Goal: Task Accomplishment & Management: Manage account settings

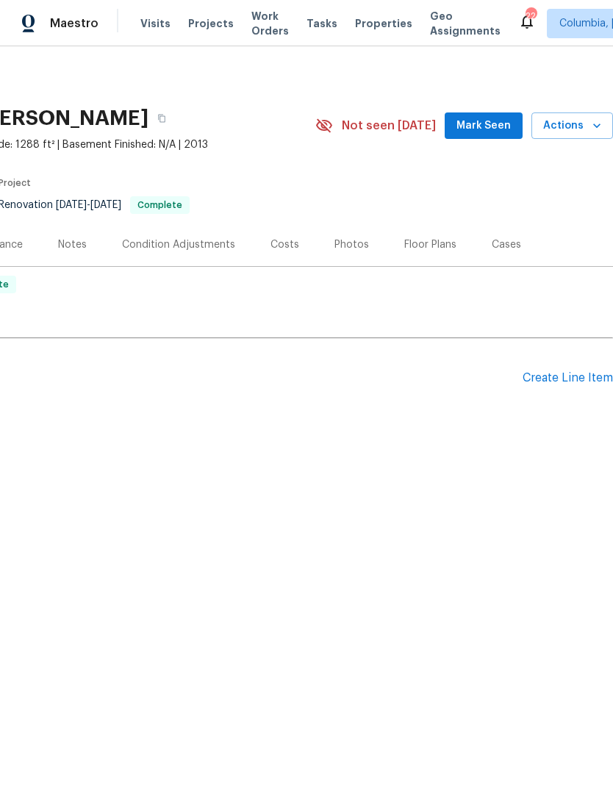
scroll to position [0, 218]
click at [336, 251] on div "Photos" at bounding box center [352, 244] width 35 height 15
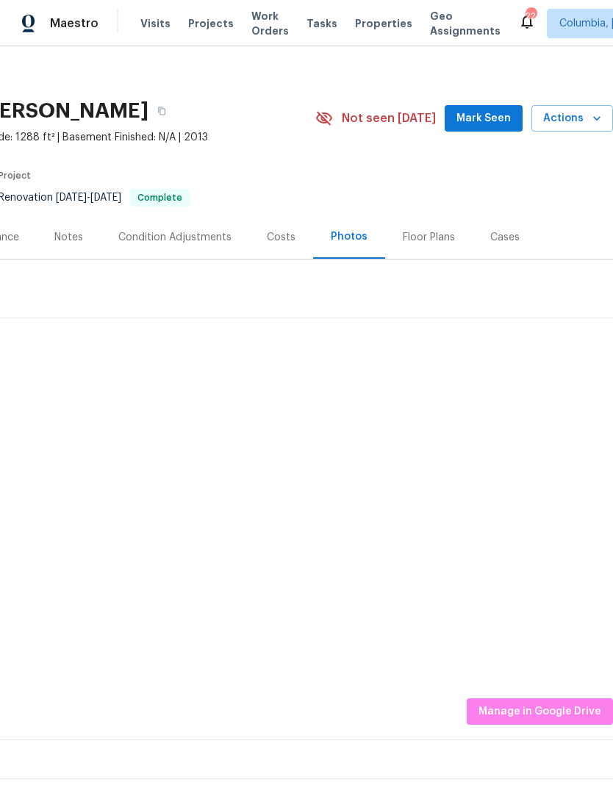
scroll to position [8, 218]
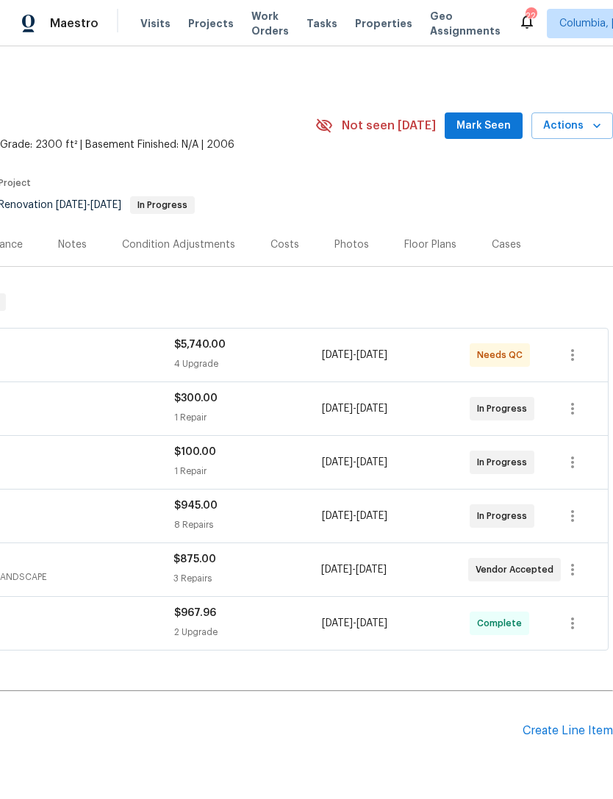
scroll to position [0, 218]
click at [565, 129] on span "Actions" at bounding box center [572, 126] width 58 height 18
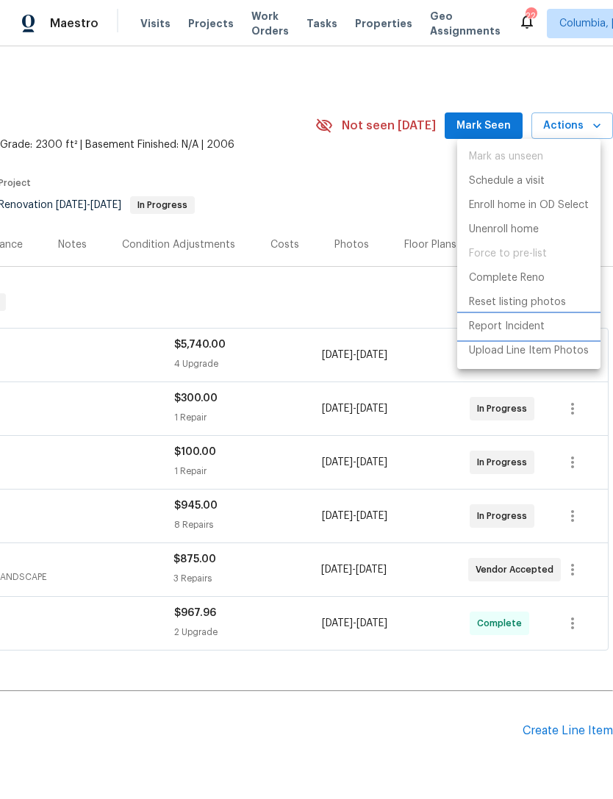
click at [479, 326] on p "Report Incident" at bounding box center [507, 326] width 76 height 15
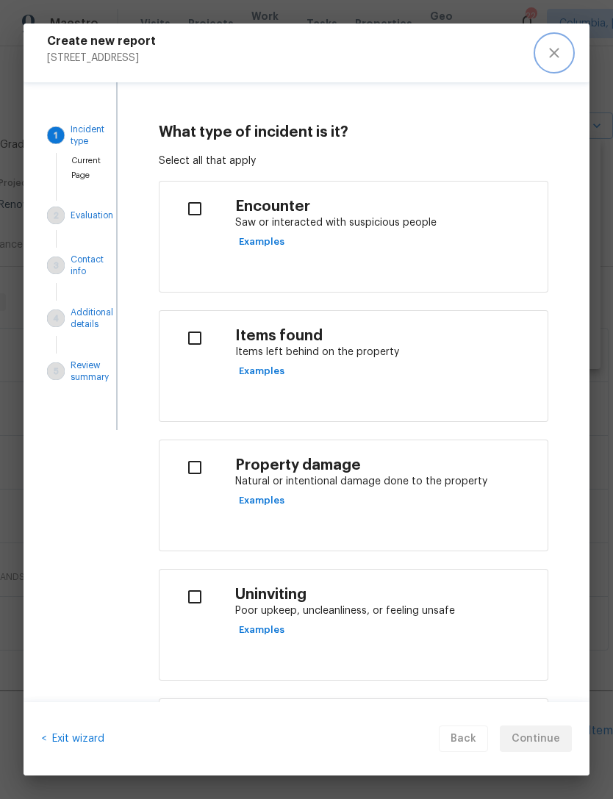
click at [546, 52] on icon "close" at bounding box center [555, 53] width 18 height 18
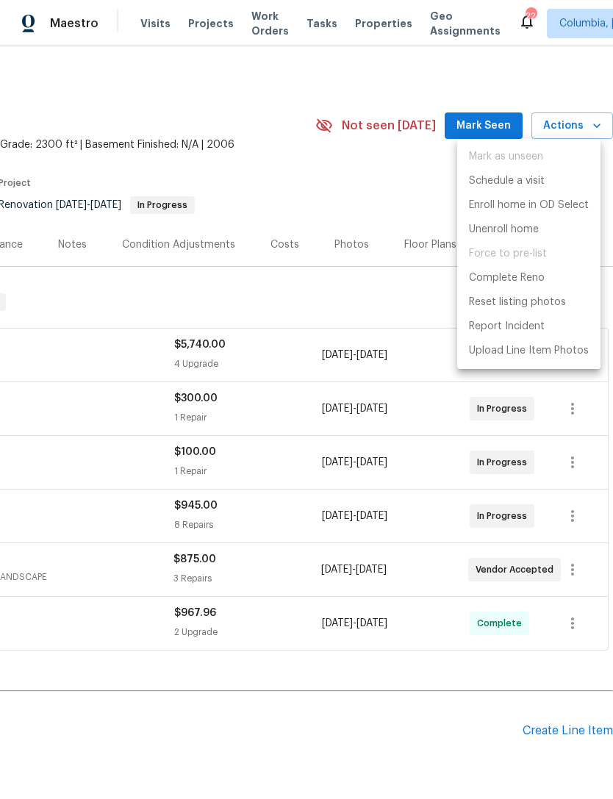
click at [376, 171] on div at bounding box center [306, 399] width 613 height 799
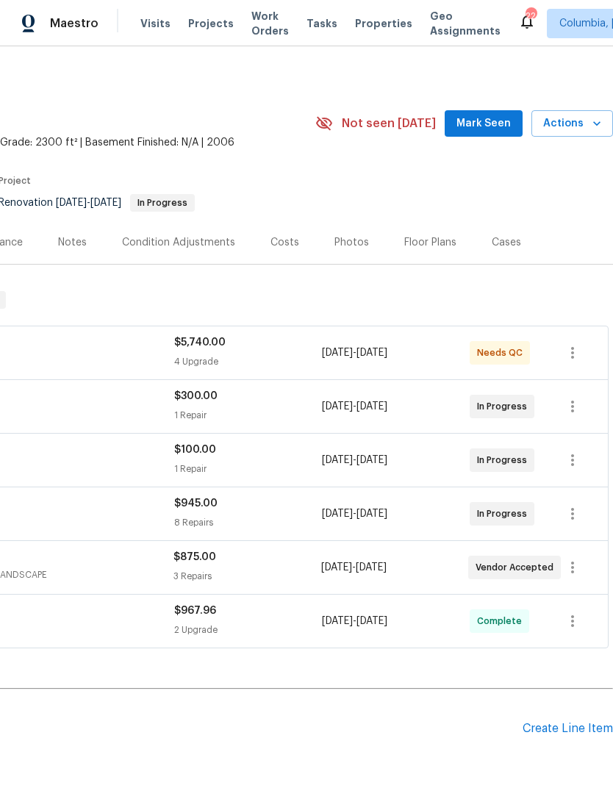
scroll to position [2, 218]
click at [577, 114] on button "Actions" at bounding box center [573, 123] width 82 height 27
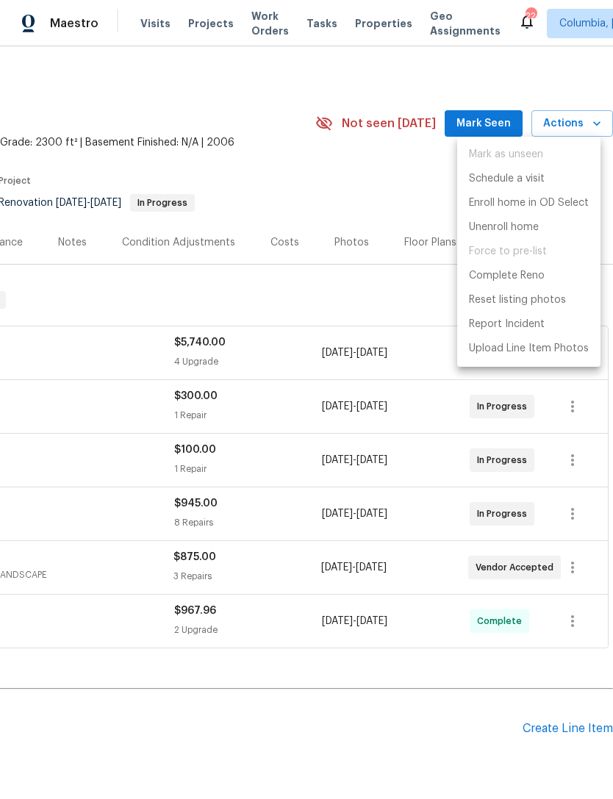
click at [369, 162] on div at bounding box center [306, 399] width 613 height 799
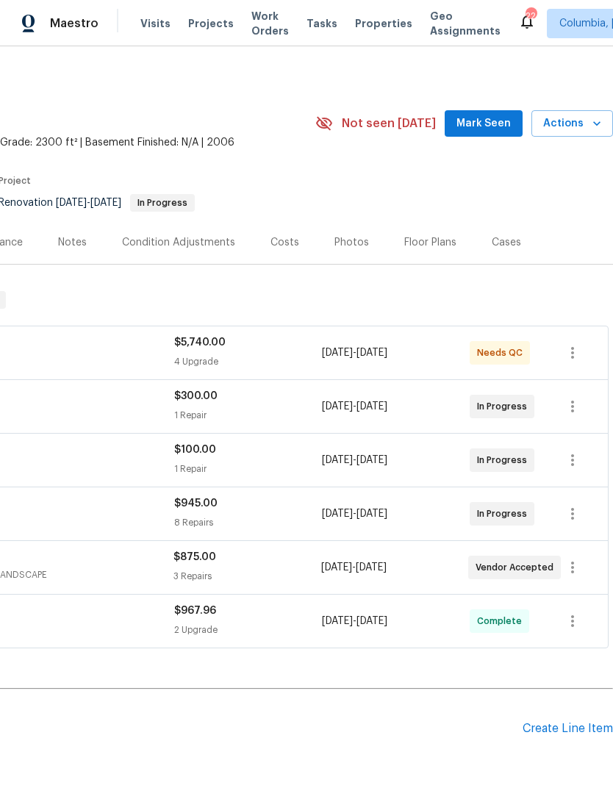
click at [596, 126] on icon "button" at bounding box center [597, 123] width 15 height 15
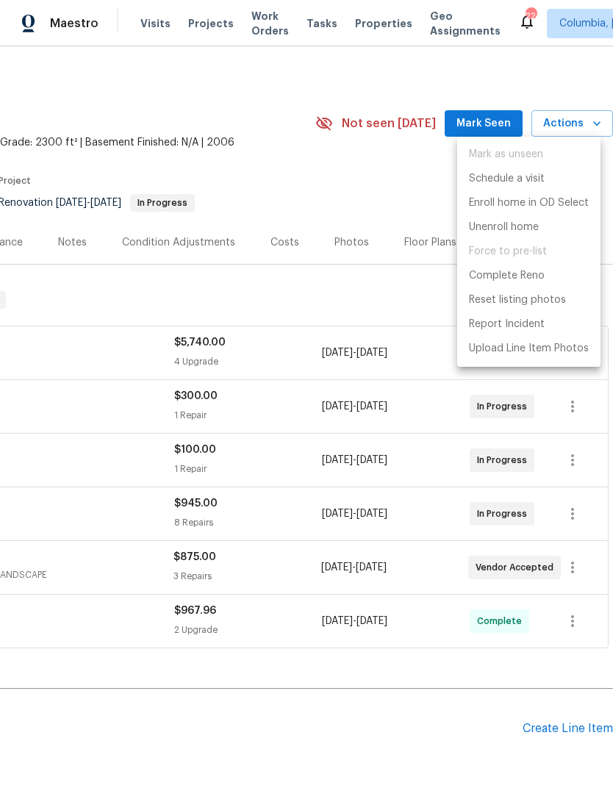
click at [365, 193] on div at bounding box center [306, 399] width 613 height 799
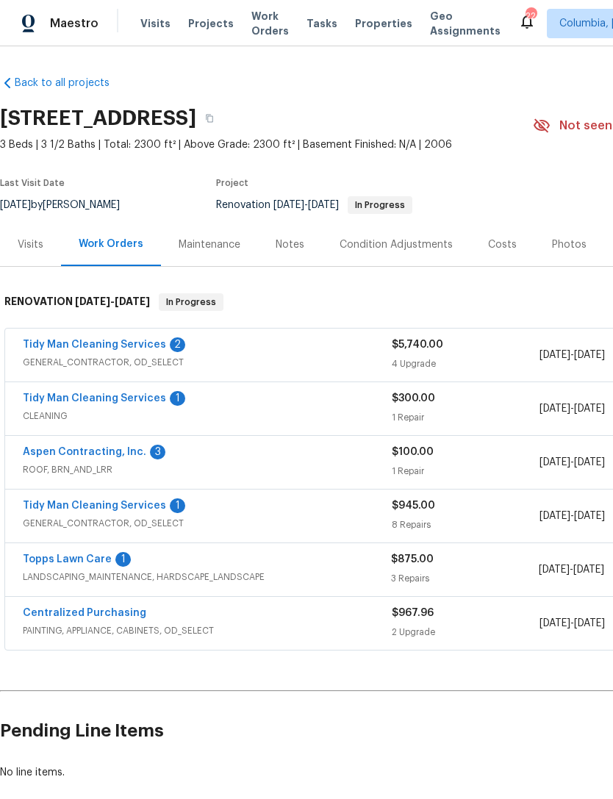
scroll to position [0, 0]
click at [51, 452] on link "Aspen Contracting, Inc." at bounding box center [85, 452] width 124 height 10
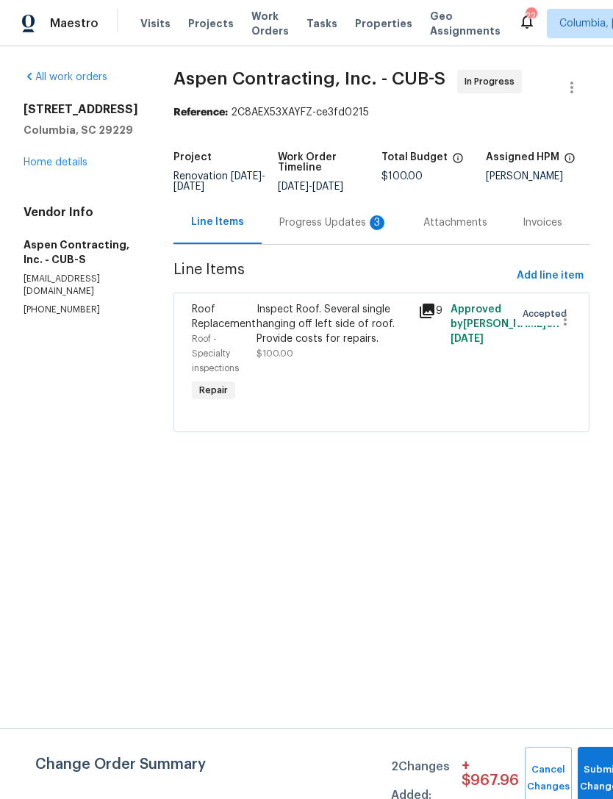
click at [310, 230] on div "Progress Updates 3" at bounding box center [333, 222] width 109 height 15
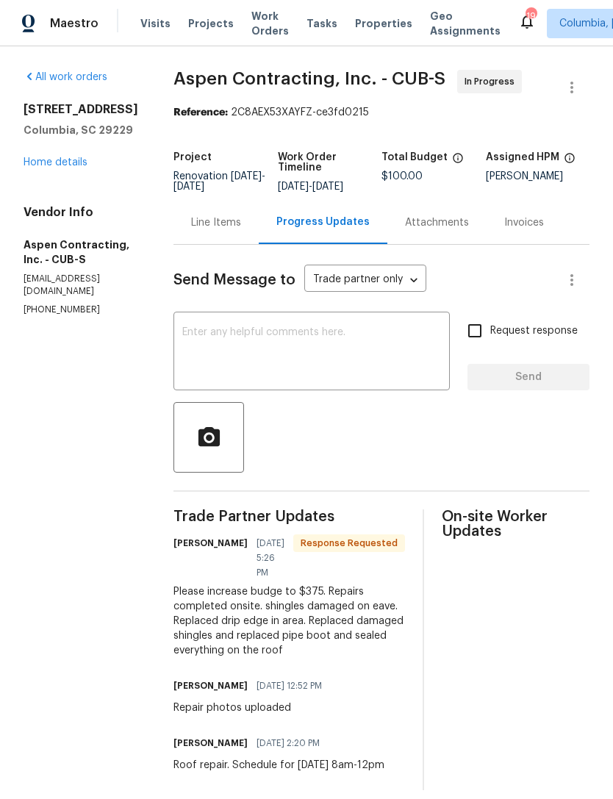
scroll to position [29, 0]
click at [210, 215] on div "Line Items" at bounding box center [216, 222] width 50 height 15
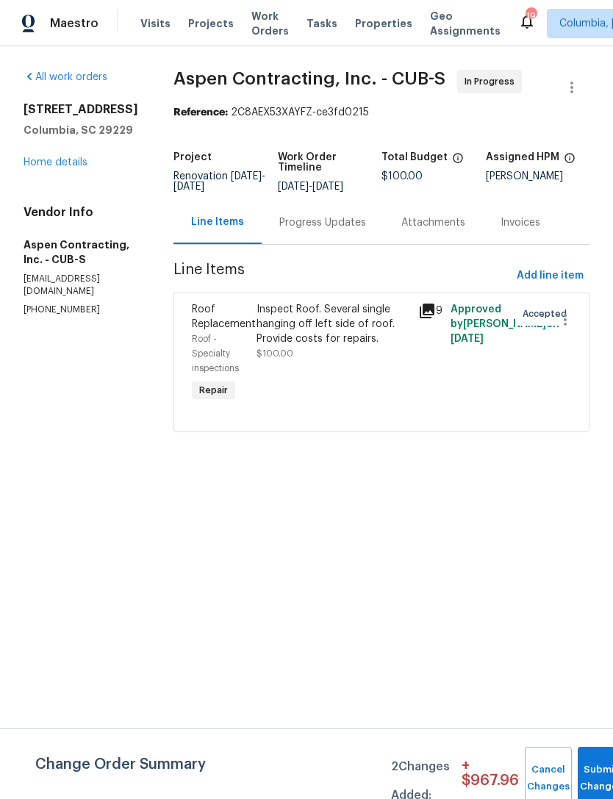
click at [335, 346] on div "Inspect Roof. Several single hanging off left side of roof. Provide costs for r…" at bounding box center [333, 324] width 153 height 44
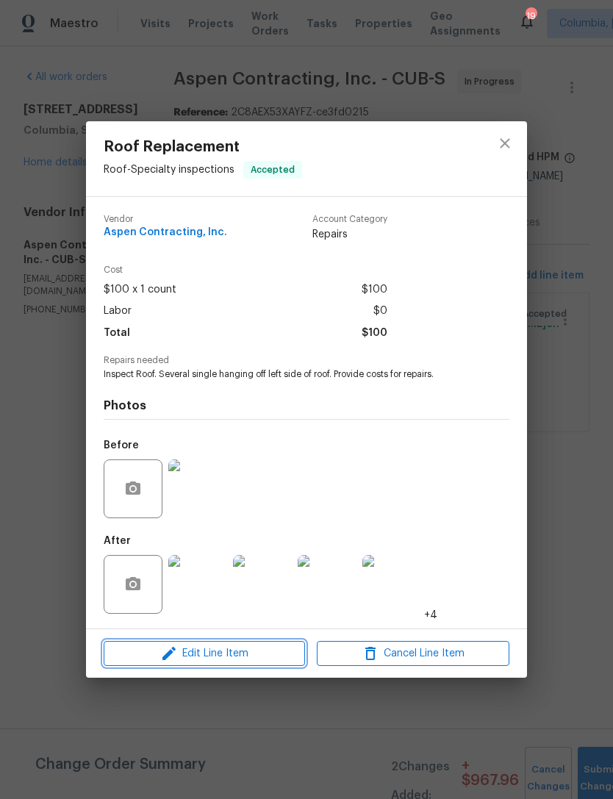
click at [201, 661] on span "Edit Line Item" at bounding box center [204, 654] width 193 height 18
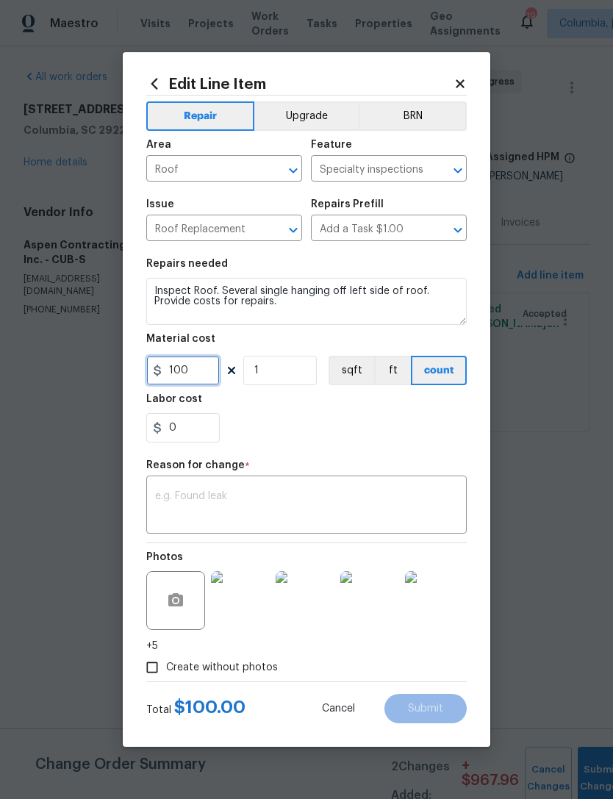
click at [188, 379] on input "100" at bounding box center [183, 370] width 74 height 29
type input "375"
click at [373, 439] on div "0" at bounding box center [306, 427] width 321 height 29
click at [169, 499] on textarea at bounding box center [306, 506] width 303 height 31
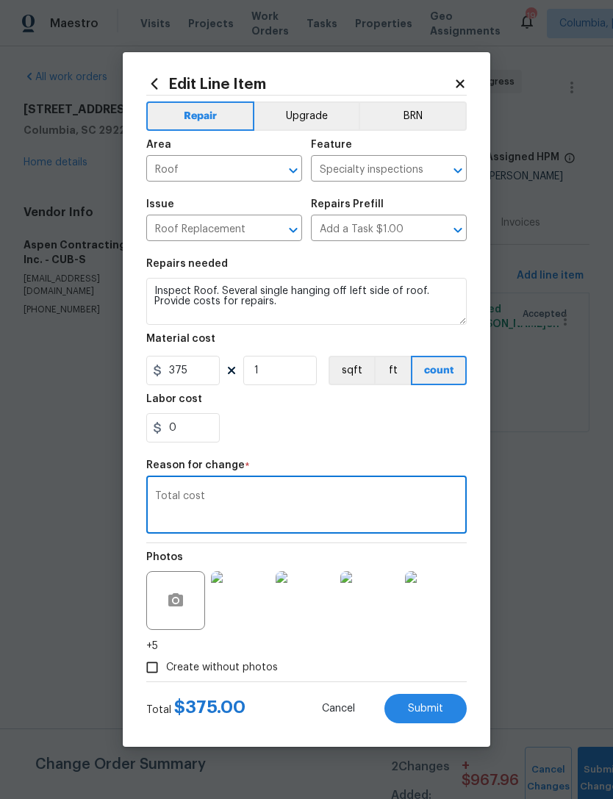
type textarea "Total cost"
click at [362, 431] on div "0" at bounding box center [306, 427] width 321 height 29
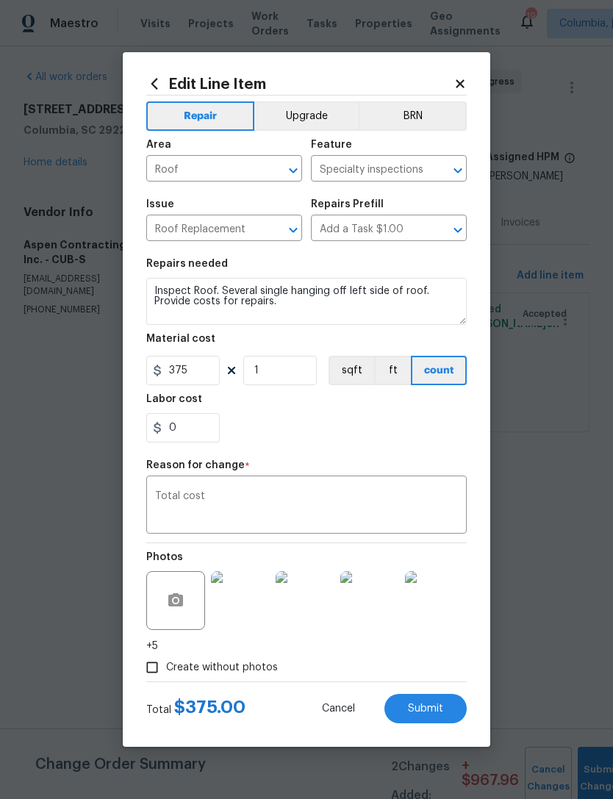
click at [432, 704] on span "Submit" at bounding box center [425, 709] width 35 height 11
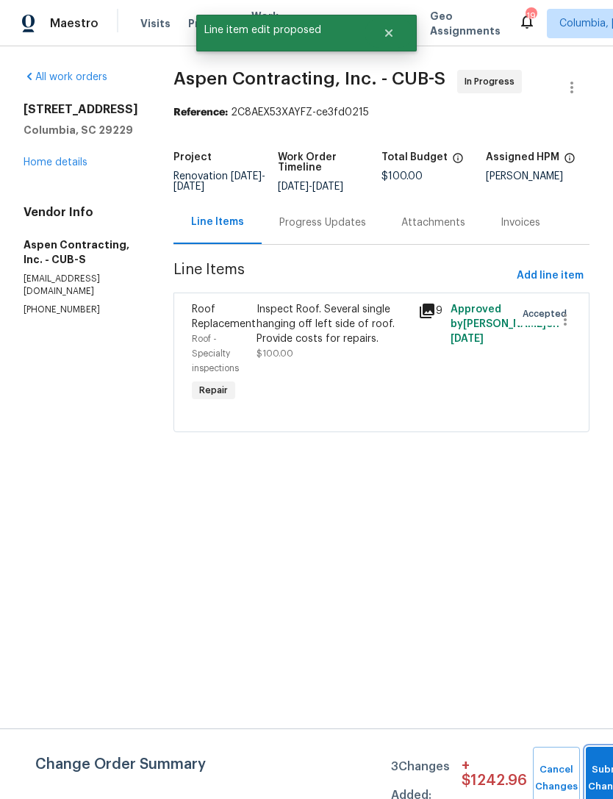
click at [593, 774] on button "Submit Changes" at bounding box center [609, 778] width 47 height 63
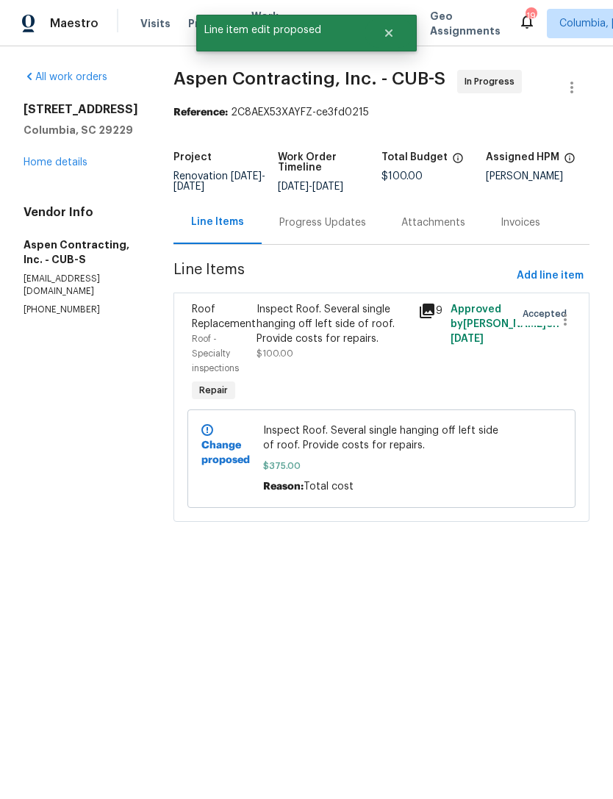
click at [24, 165] on link "Home details" at bounding box center [56, 162] width 64 height 10
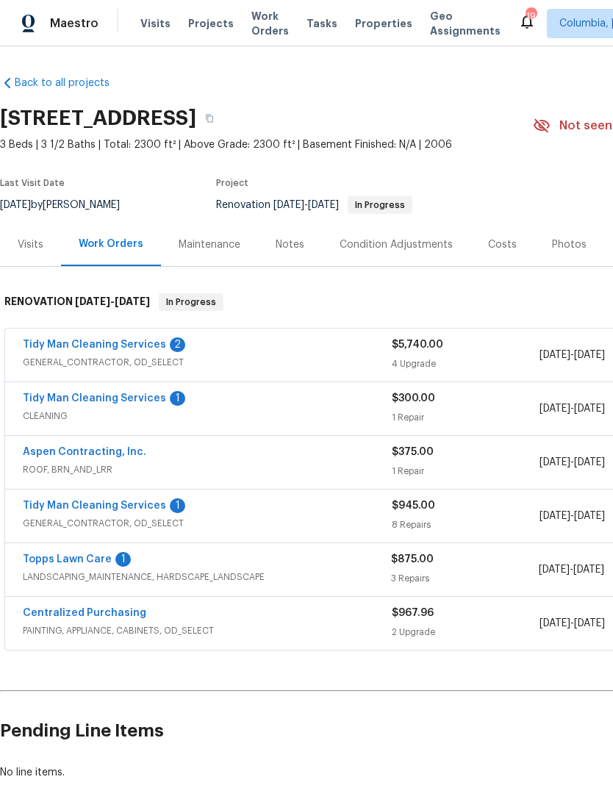
click at [47, 455] on link "Aspen Contracting, Inc." at bounding box center [85, 452] width 124 height 10
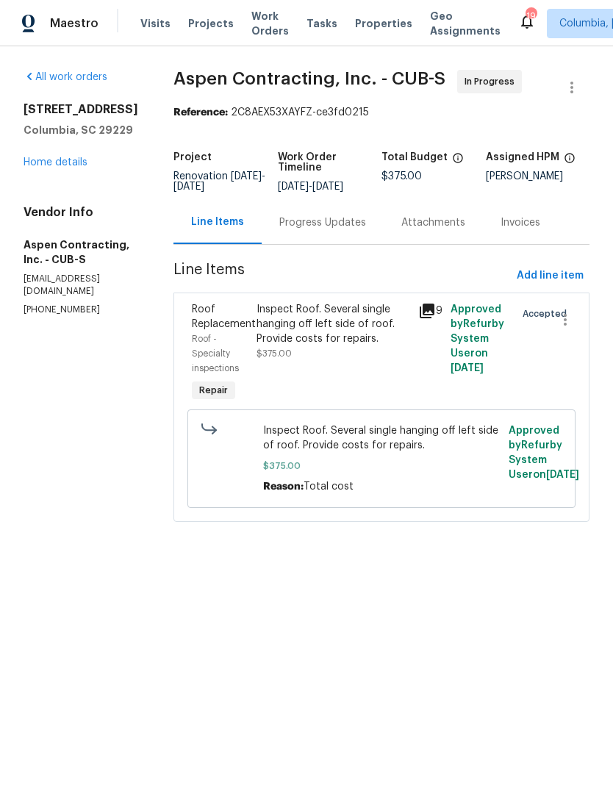
click at [36, 166] on link "Home details" at bounding box center [56, 162] width 64 height 10
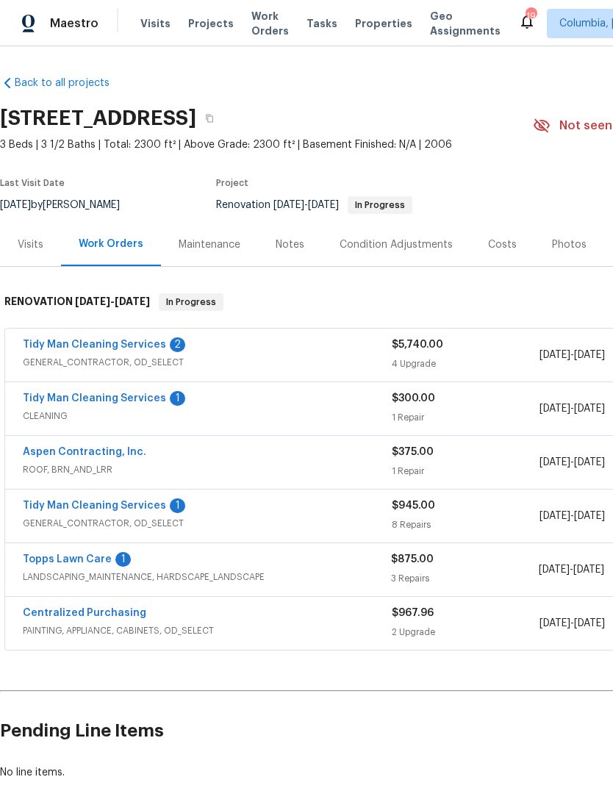
click at [41, 564] on link "Topps Lawn Care" at bounding box center [67, 559] width 89 height 10
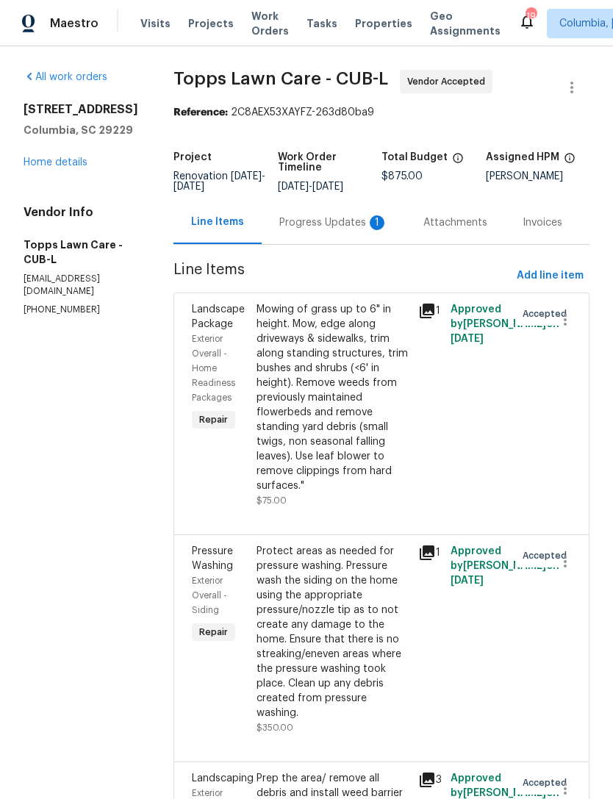
click at [287, 225] on div "Progress Updates 1" at bounding box center [333, 222] width 109 height 15
